Goal: Information Seeking & Learning: Find specific fact

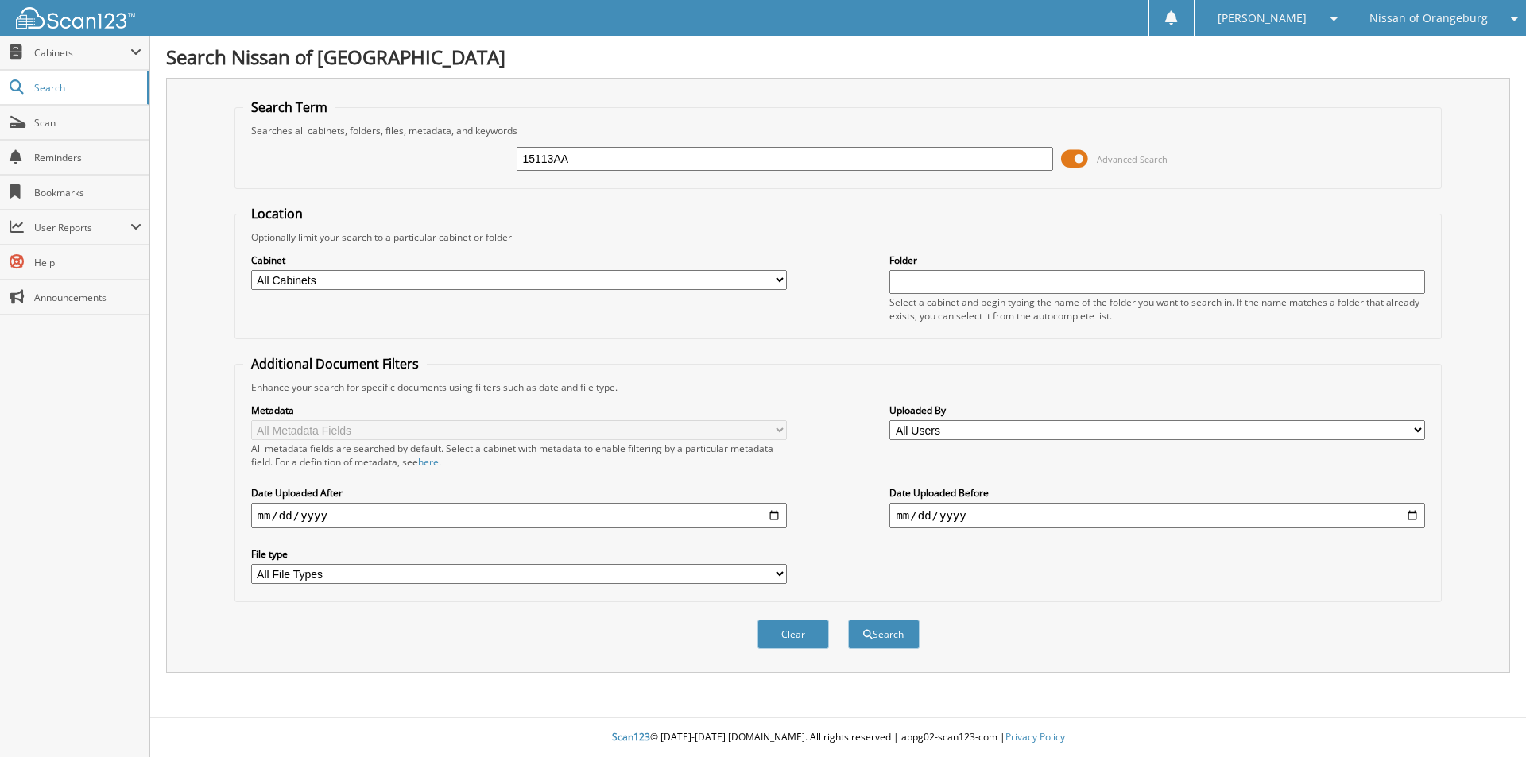
type input "15113AA"
click at [848, 620] on button "Search" at bounding box center [884, 634] width 72 height 29
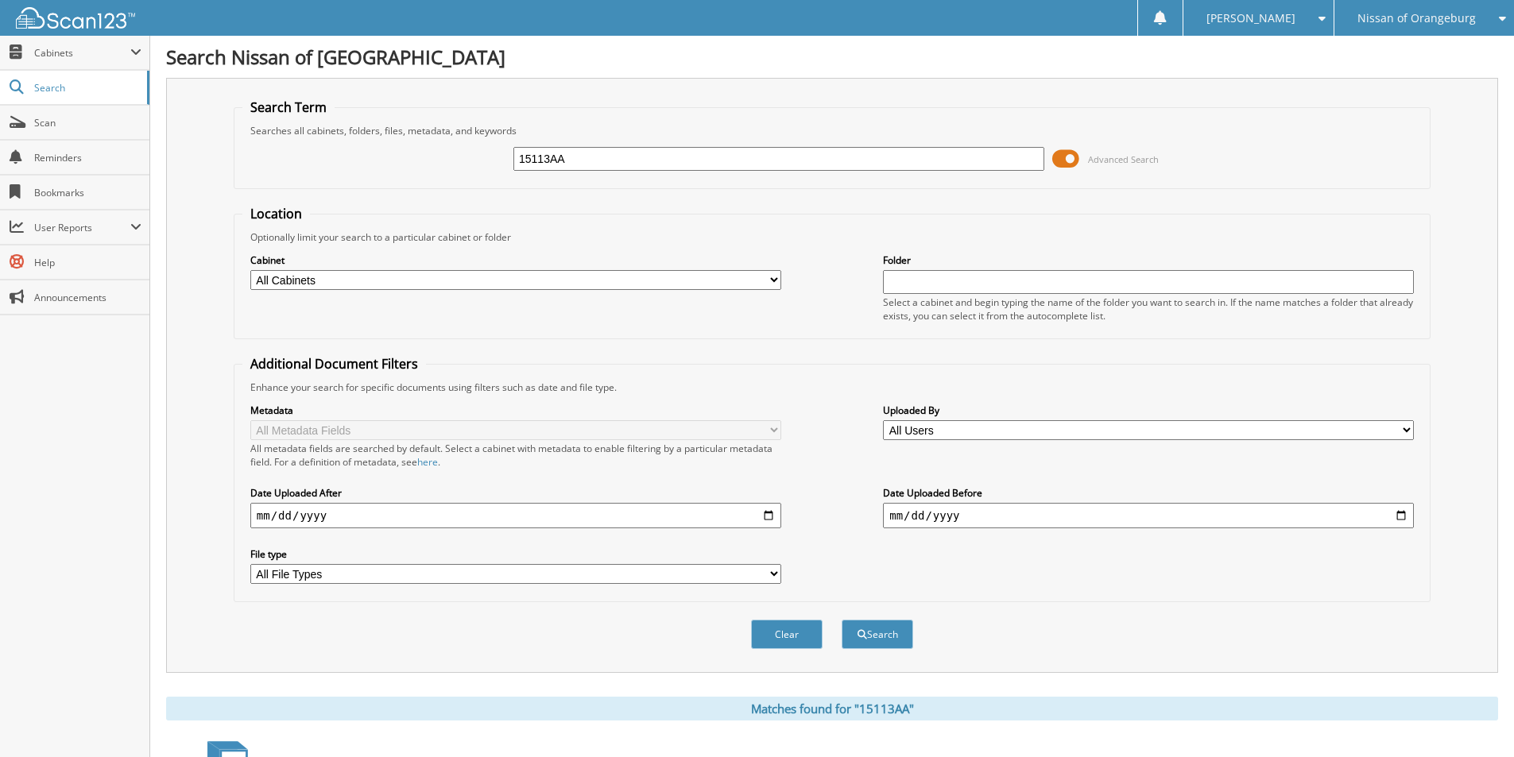
drag, startPoint x: 730, startPoint y: 161, endPoint x: 400, endPoint y: 156, distance: 330.6
click at [400, 156] on div "15113AA Advanced Search" at bounding box center [831, 158] width 1179 height 43
type input "15352A"
click at [842, 620] on button "Search" at bounding box center [878, 634] width 72 height 29
click at [624, 158] on input "15352A" at bounding box center [778, 159] width 531 height 24
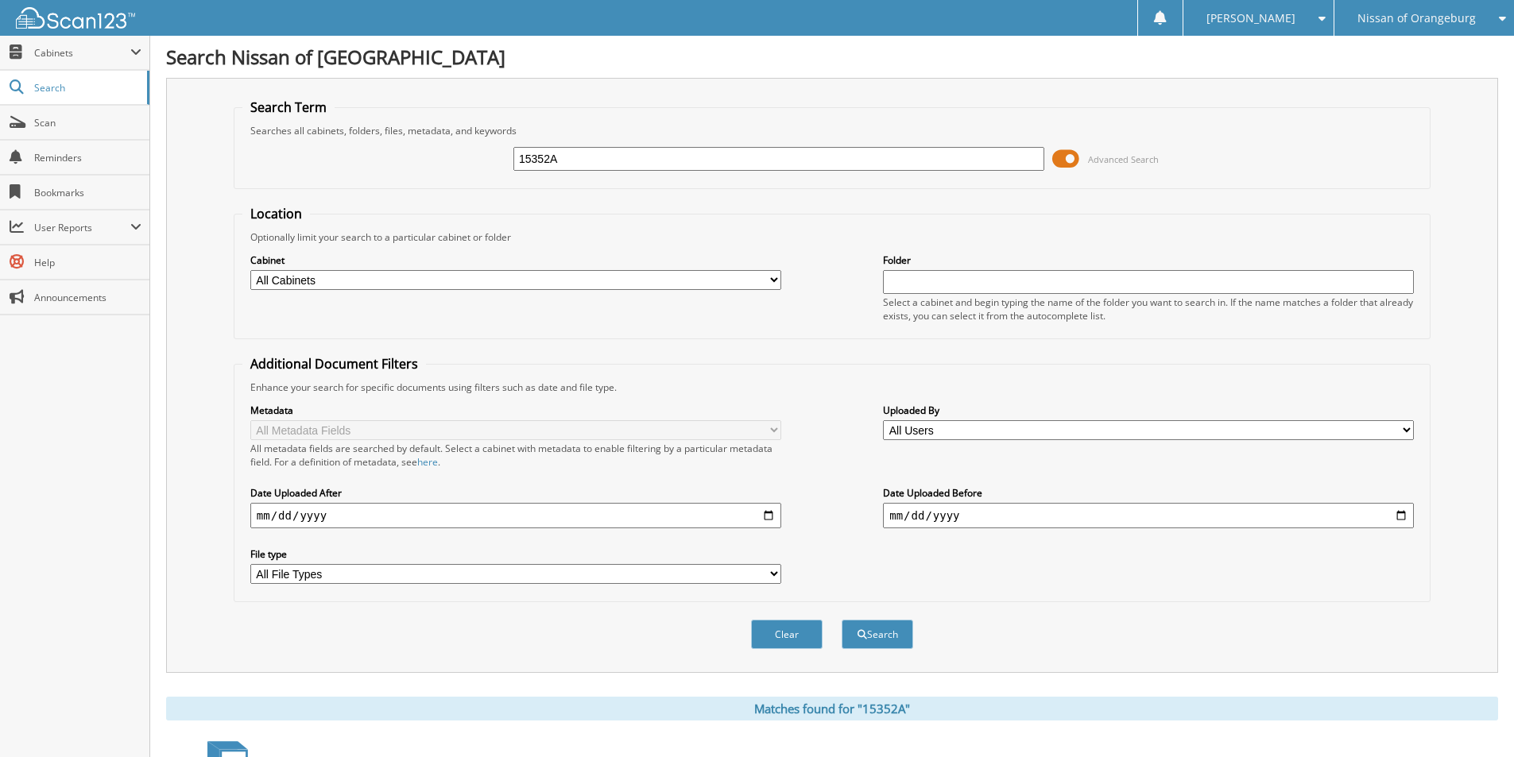
click at [624, 158] on input "15352A" at bounding box center [778, 159] width 531 height 24
type input "14794AA"
click at [842, 620] on button "Search" at bounding box center [878, 634] width 72 height 29
click at [637, 146] on div "14794AA" at bounding box center [778, 158] width 531 height 27
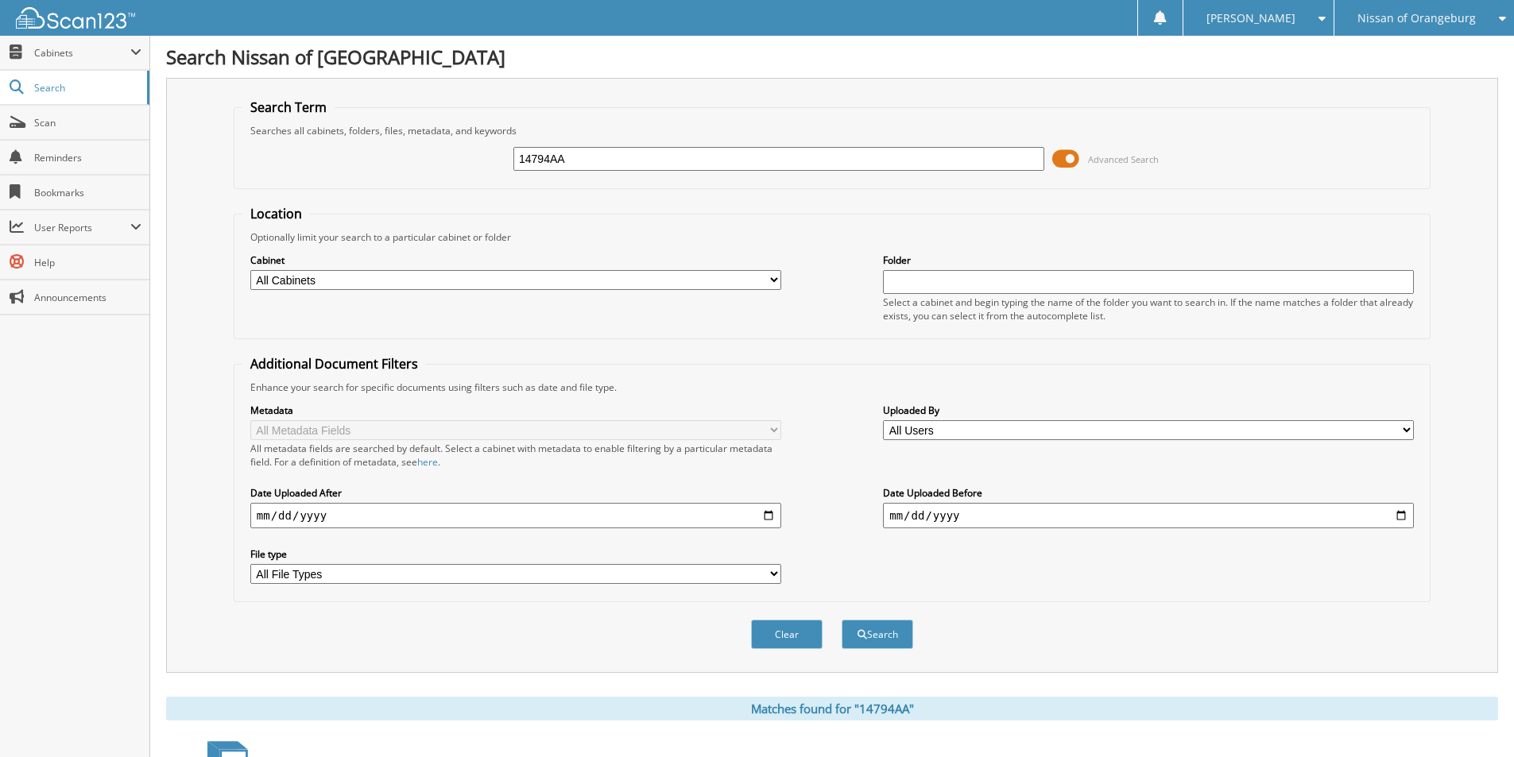
click at [633, 155] on input "14794AA" at bounding box center [778, 159] width 531 height 24
type input "602115A"
click at [842, 620] on button "Search" at bounding box center [878, 634] width 72 height 29
click at [611, 154] on input "602115A" at bounding box center [778, 159] width 531 height 24
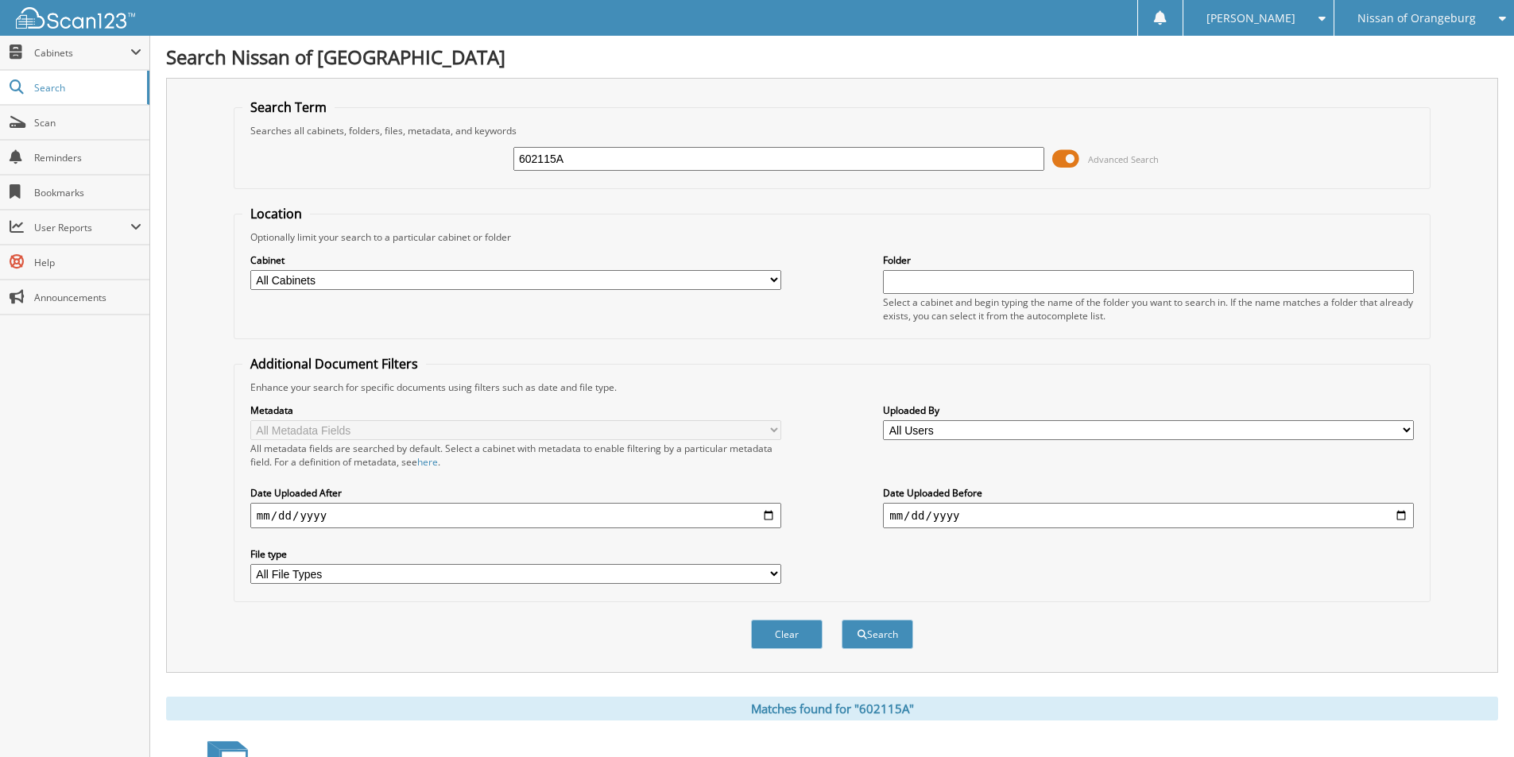
click at [611, 154] on input "602115A" at bounding box center [778, 159] width 531 height 24
type input "15285A"
click at [842, 620] on button "Search" at bounding box center [878, 634] width 72 height 29
click at [598, 158] on input "15285A" at bounding box center [778, 159] width 531 height 24
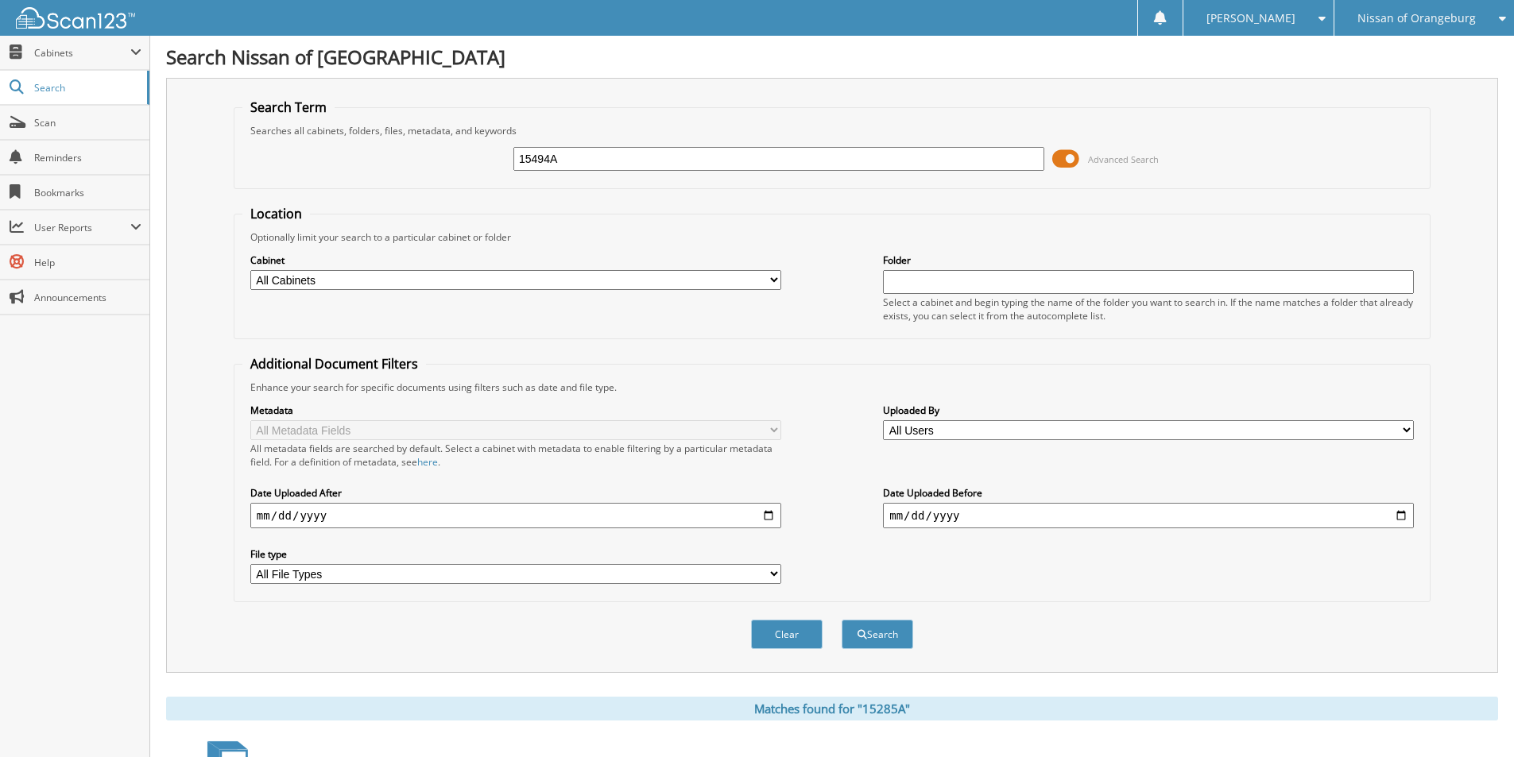
type input "15494A"
click at [842, 620] on button "Search" at bounding box center [878, 634] width 72 height 29
